Goal: Task Accomplishment & Management: Manage account settings

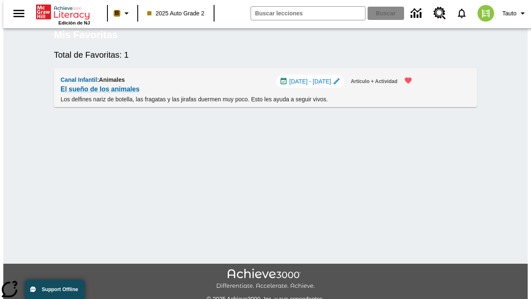
click at [312, 86] on span "[DATE] - [DATE]" at bounding box center [310, 81] width 42 height 9
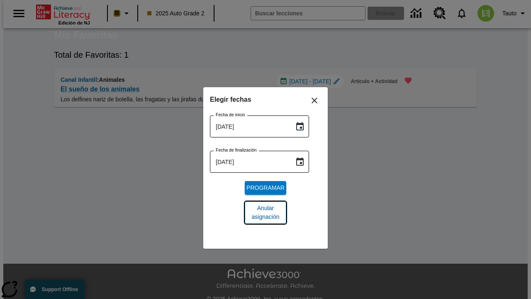
click at [266, 212] on span "Anular asignación" at bounding box center [265, 212] width 28 height 17
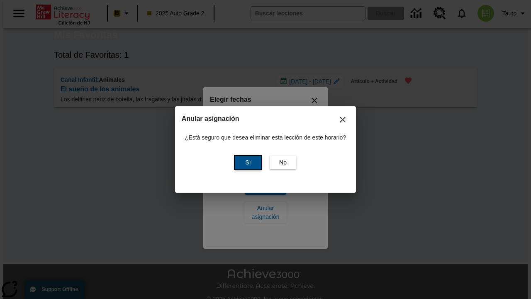
click at [247, 162] on span "Sí" at bounding box center [247, 162] width 5 height 9
